Goal: Check status: Check status

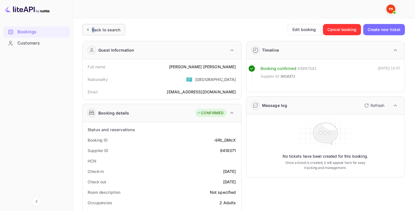
click at [93, 31] on div "Back to search" at bounding box center [106, 30] width 28 height 6
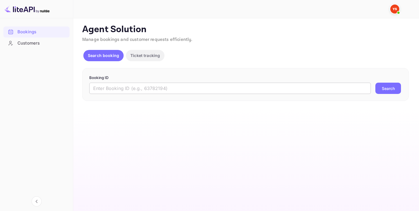
drag, startPoint x: 120, startPoint y: 83, endPoint x: 124, endPoint y: 88, distance: 6.9
click at [123, 90] on input "text" at bounding box center [230, 88] width 282 height 11
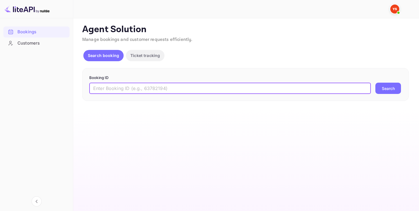
paste input "7502992"
type input "7502992"
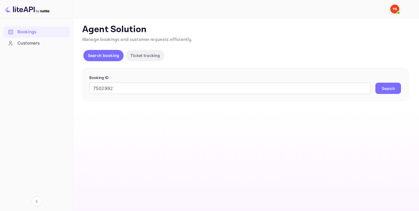
click at [396, 94] on div "Booking ID 7502992 ​ Search" at bounding box center [245, 84] width 327 height 33
click at [394, 87] on button "Search" at bounding box center [388, 88] width 26 height 11
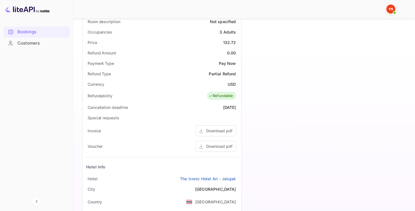
scroll to position [197, 0]
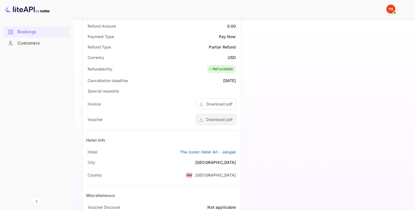
click at [218, 118] on div "Download pdf" at bounding box center [219, 119] width 26 height 6
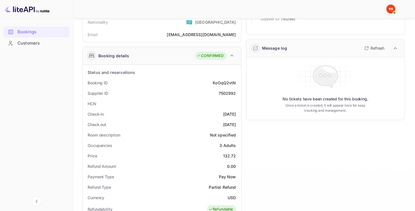
scroll to position [56, 0]
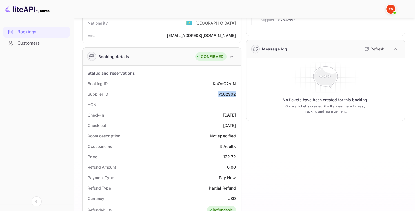
drag, startPoint x: 218, startPoint y: 94, endPoint x: 236, endPoint y: 94, distance: 18.3
click at [236, 94] on div "Supplier ID 7502992" at bounding box center [162, 94] width 154 height 10
copy div "7502992"
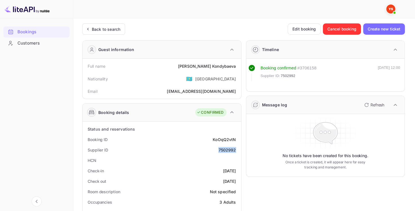
scroll to position [0, 0]
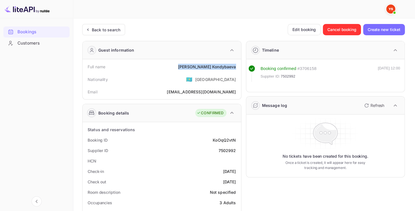
drag, startPoint x: 190, startPoint y: 67, endPoint x: 235, endPoint y: 70, distance: 45.4
click at [235, 70] on div "Full name [PERSON_NAME]" at bounding box center [162, 66] width 154 height 10
copy div "[PERSON_NAME]"
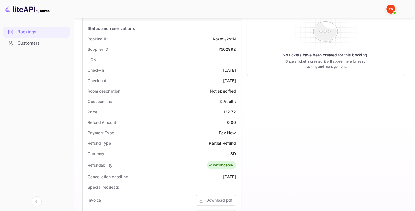
scroll to position [113, 0]
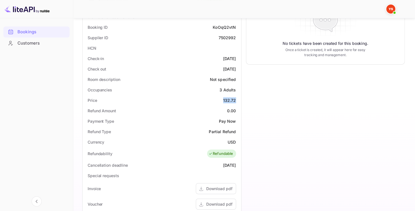
drag, startPoint x: 223, startPoint y: 100, endPoint x: 236, endPoint y: 101, distance: 13.1
click at [236, 101] on div "Price 132.72" at bounding box center [162, 100] width 154 height 10
copy div "132.72"
